Goal: Check status: Check status

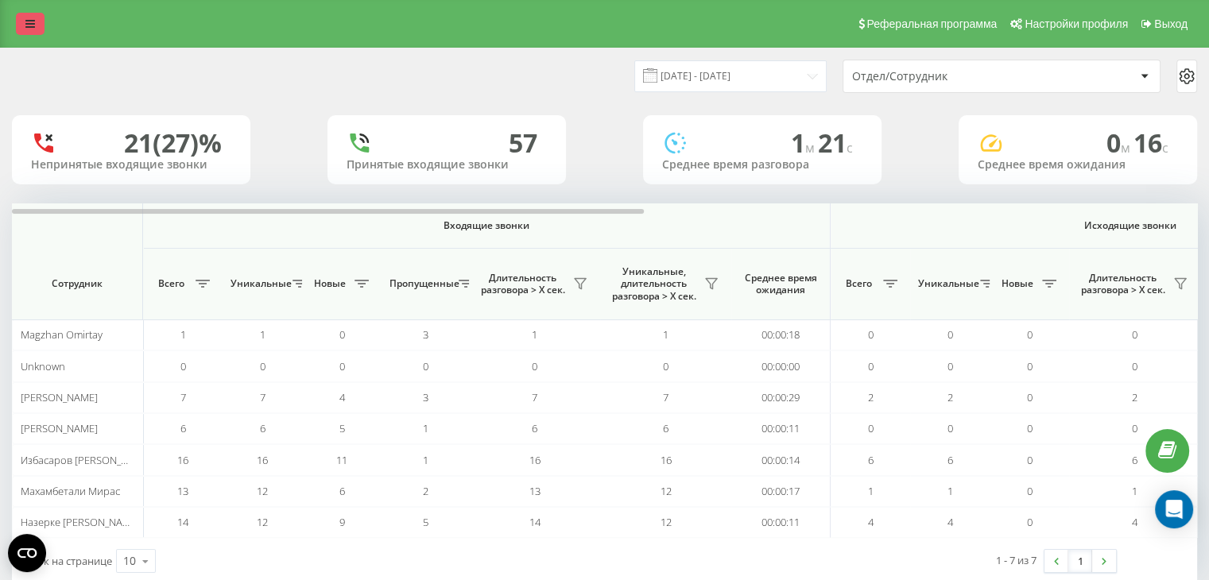
click at [40, 26] on link at bounding box center [30, 24] width 29 height 22
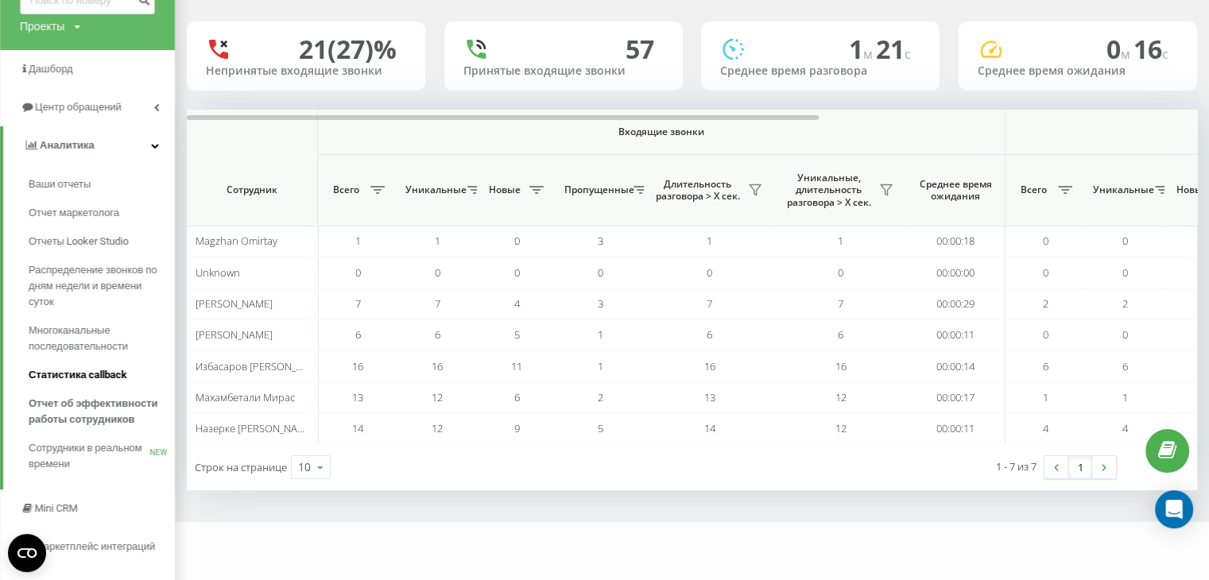
scroll to position [95, 0]
click at [81, 455] on span "Сотрудники в реальном времени" at bounding box center [89, 455] width 121 height 32
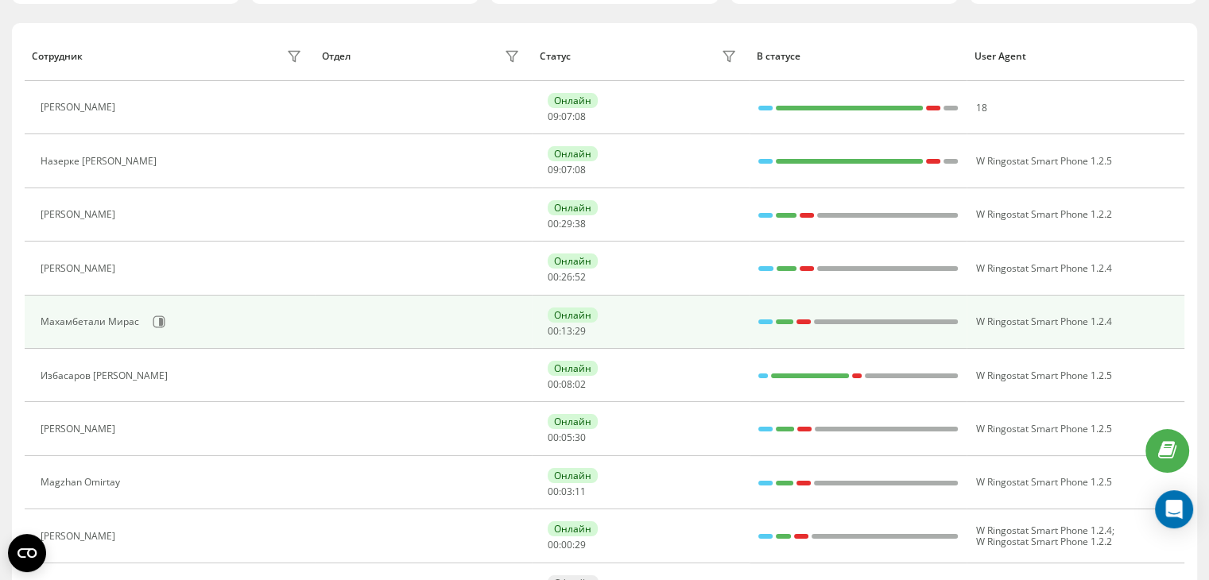
scroll to position [172, 0]
